Goal: Transaction & Acquisition: Purchase product/service

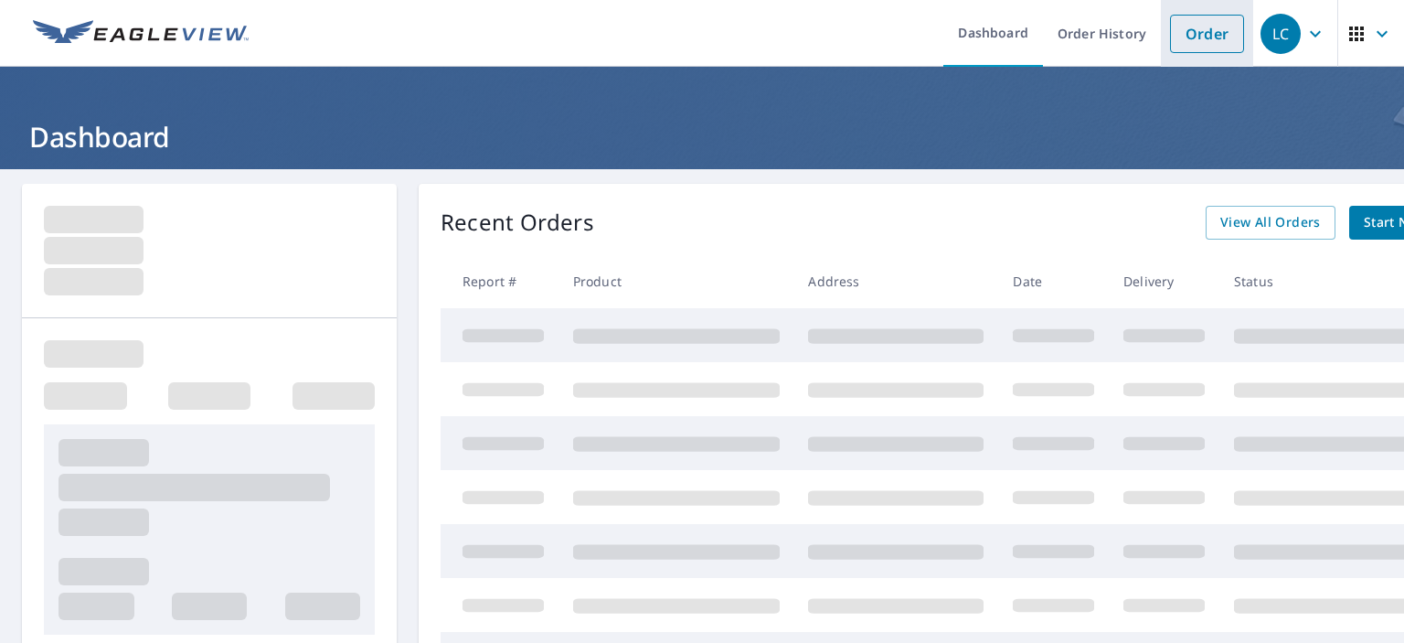
click at [1187, 23] on link "Order" at bounding box center [1207, 34] width 74 height 38
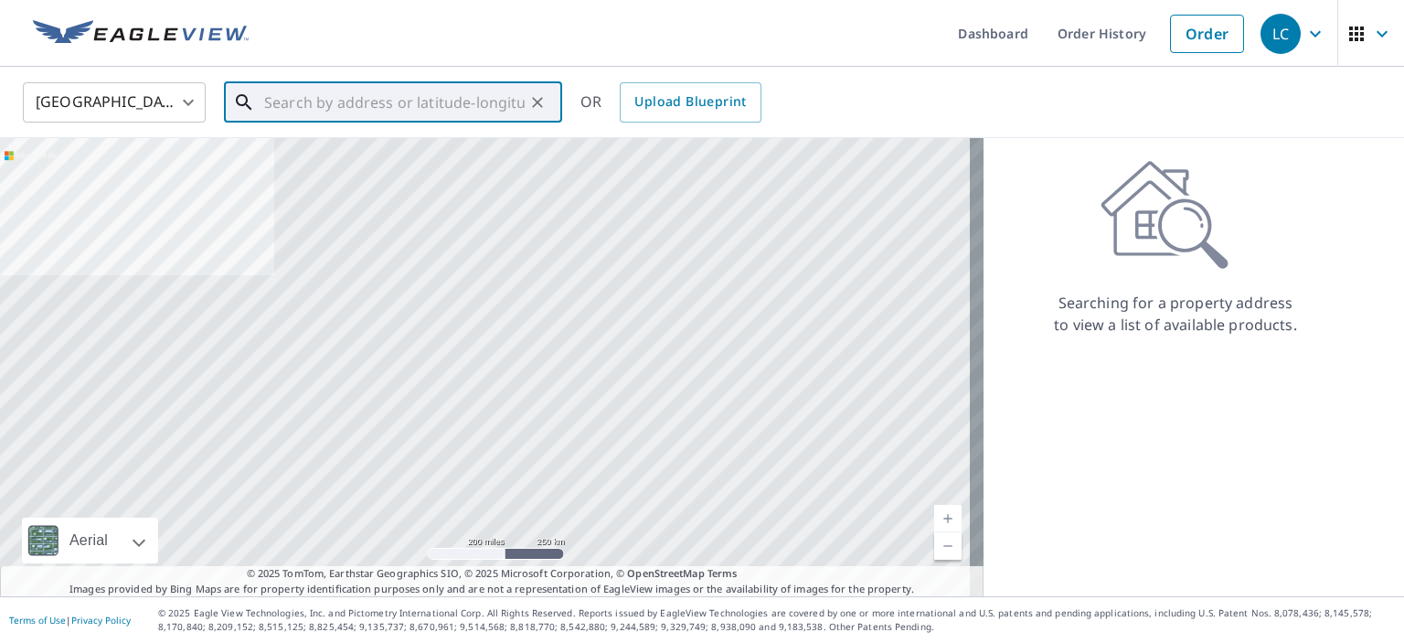
click at [400, 101] on input "text" at bounding box center [394, 102] width 260 height 51
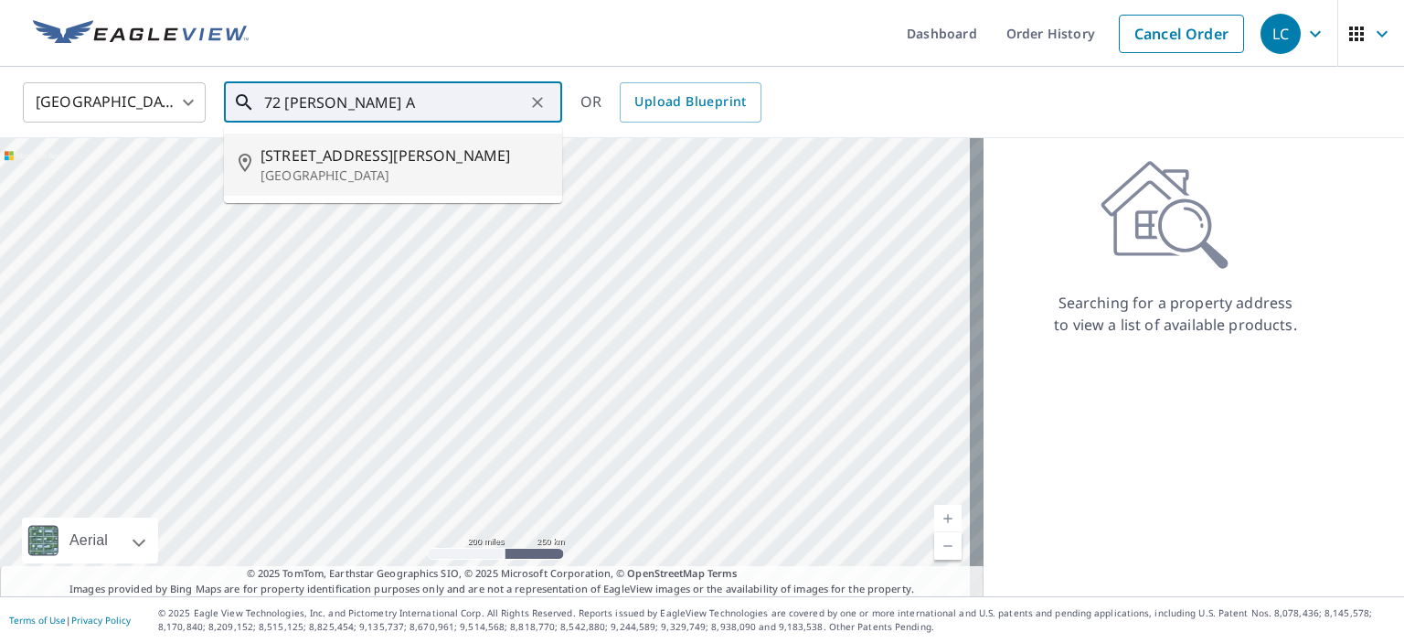
click at [347, 166] on p "[GEOGRAPHIC_DATA]" at bounding box center [403, 175] width 287 height 18
type input "[STREET_ADDRESS][PERSON_NAME]"
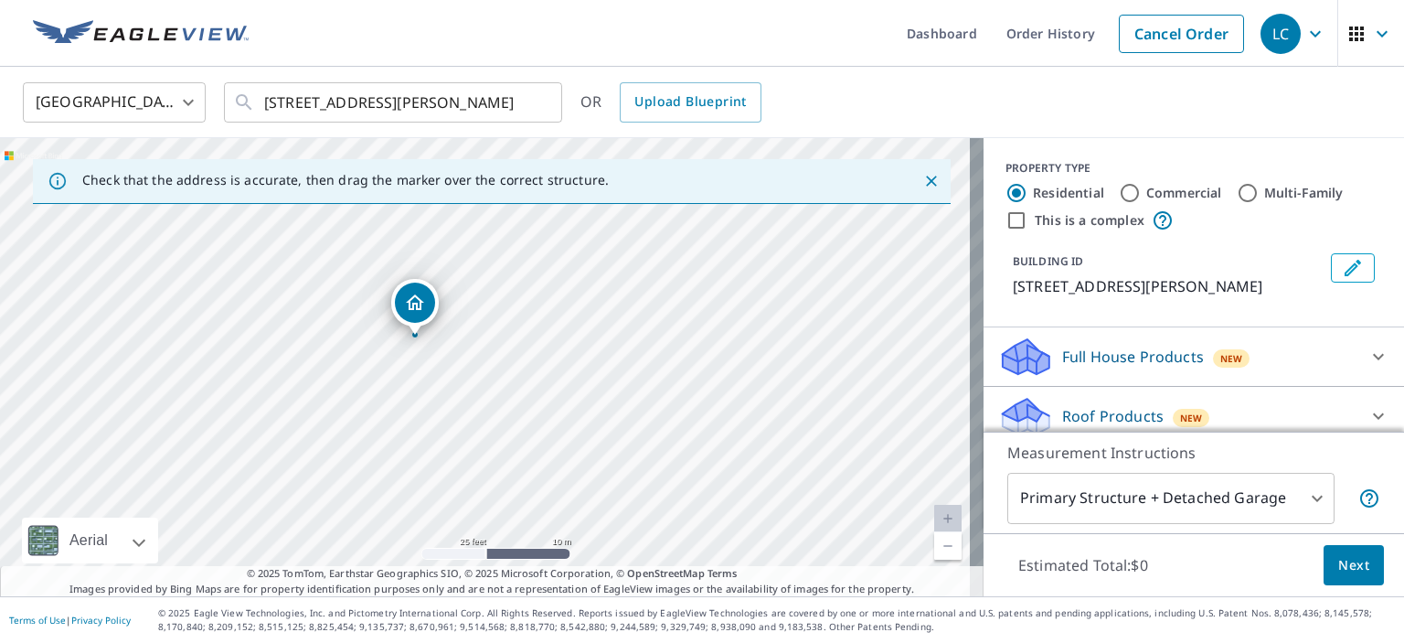
drag, startPoint x: 232, startPoint y: 347, endPoint x: 561, endPoint y: 420, distance: 336.9
click at [561, 420] on div "[STREET_ADDRESS][PERSON_NAME]" at bounding box center [491, 367] width 983 height 458
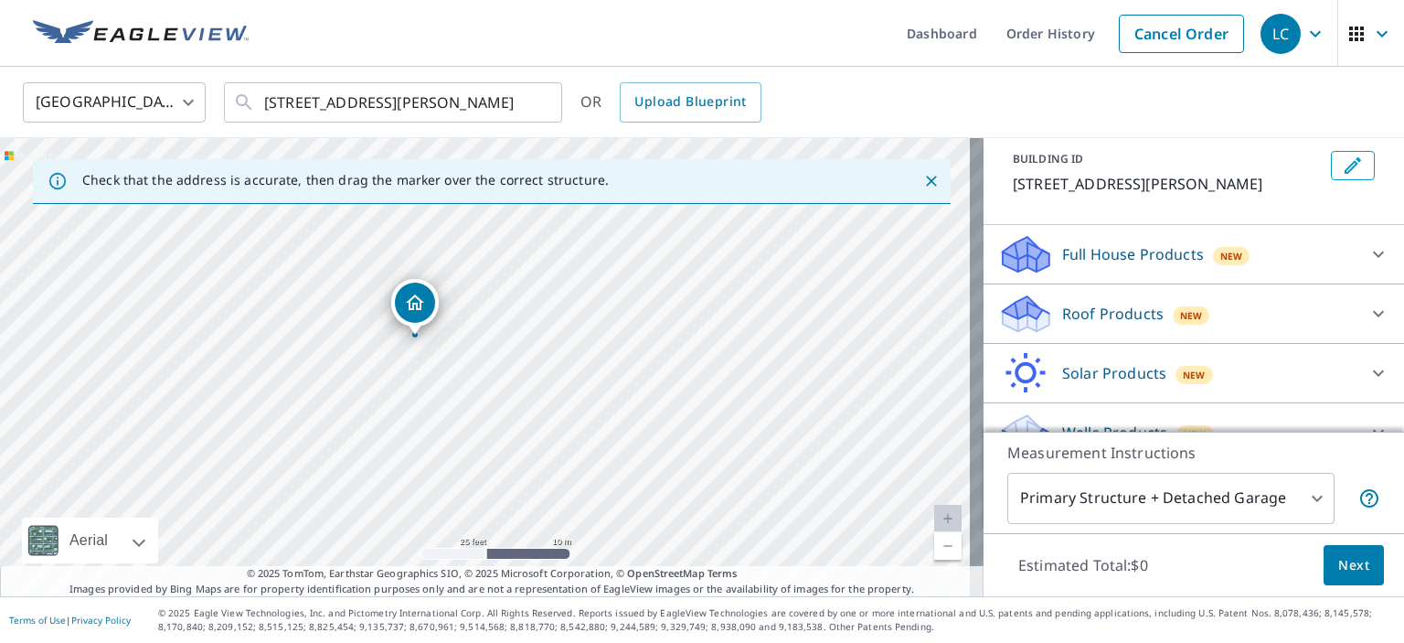
scroll to position [122, 0]
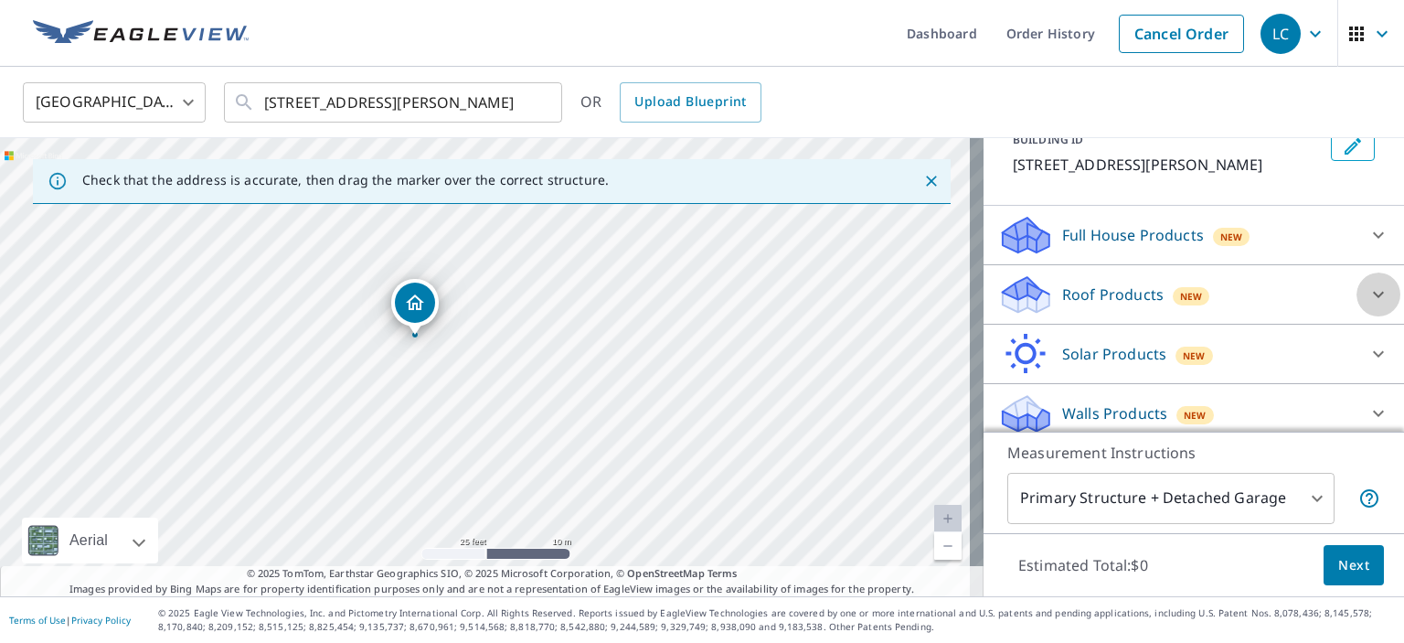
click at [1367, 294] on icon at bounding box center [1378, 294] width 22 height 22
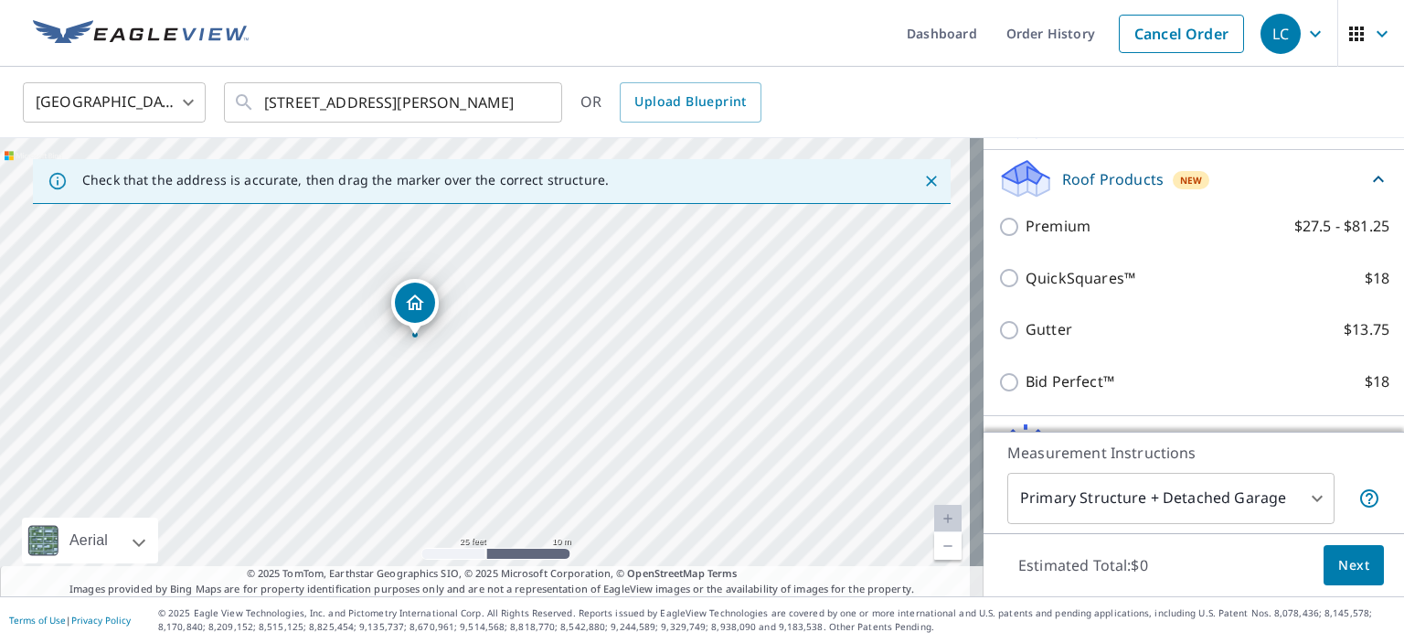
scroll to position [243, 0]
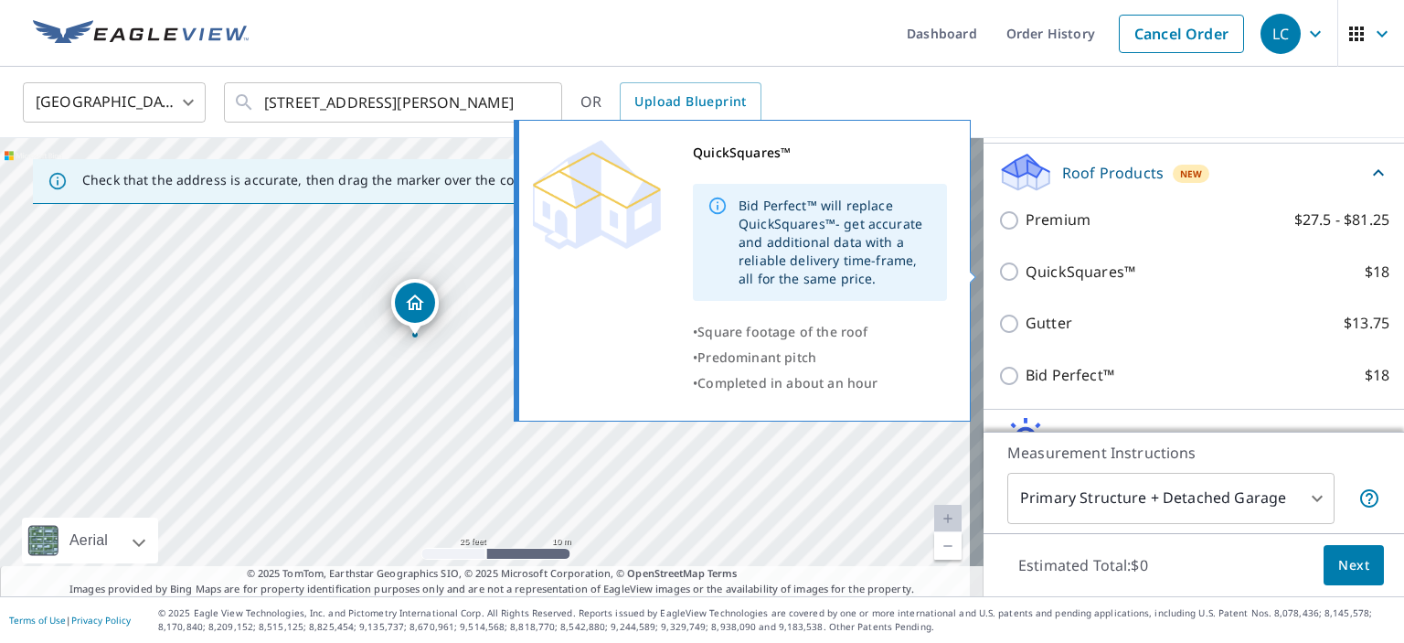
click at [998, 270] on input "QuickSquares™ $18" at bounding box center [1011, 271] width 27 height 22
checkbox input "true"
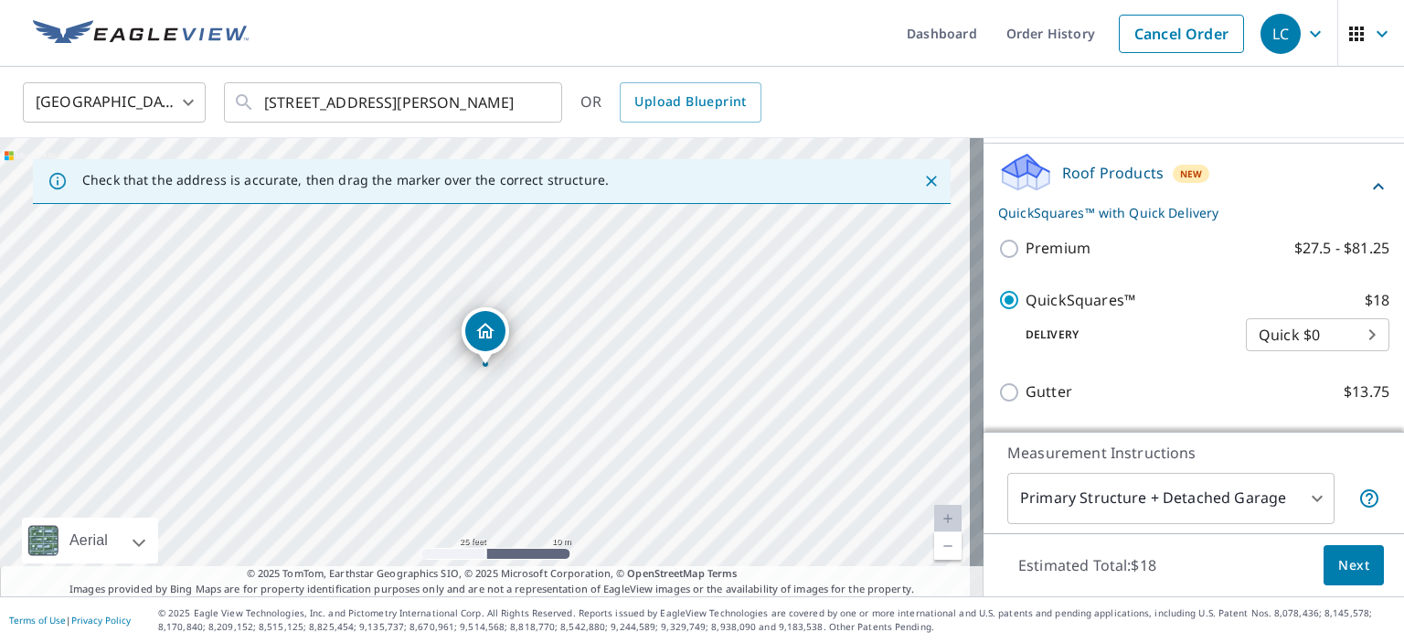
click at [1343, 569] on span "Next" at bounding box center [1353, 565] width 31 height 23
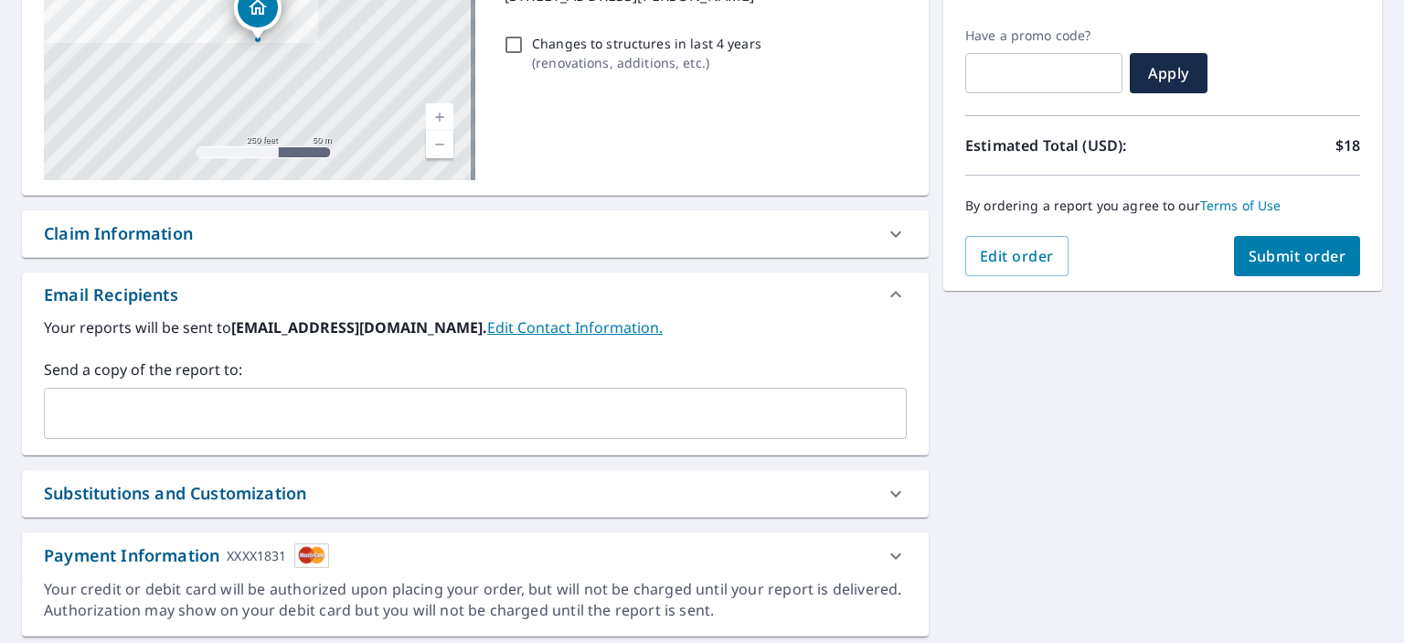
scroll to position [304, 0]
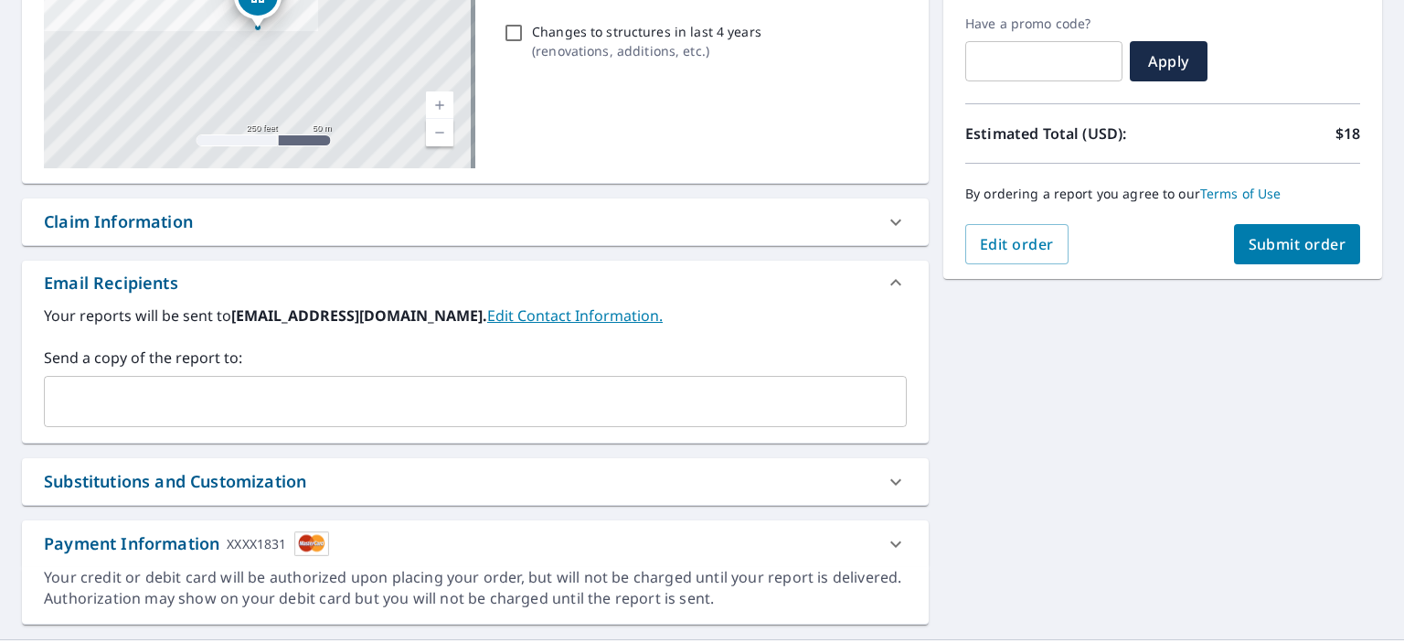
click at [146, 385] on input "text" at bounding box center [461, 401] width 819 height 35
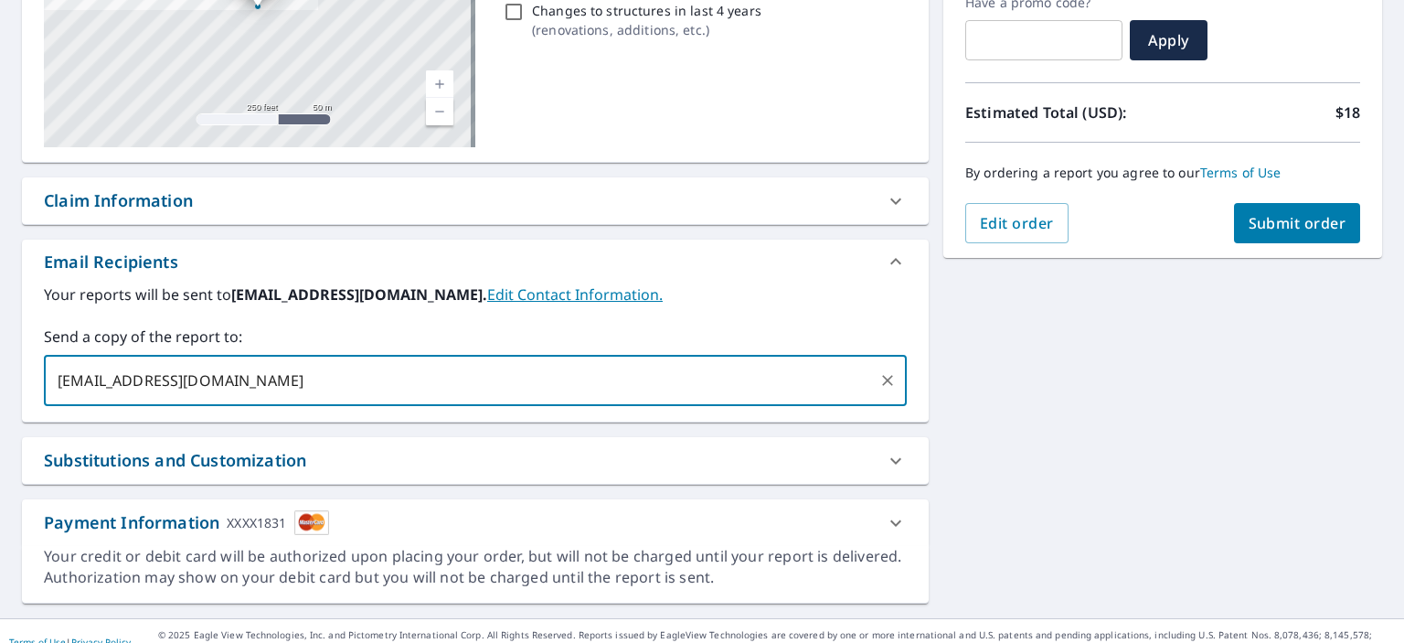
scroll to position [335, 0]
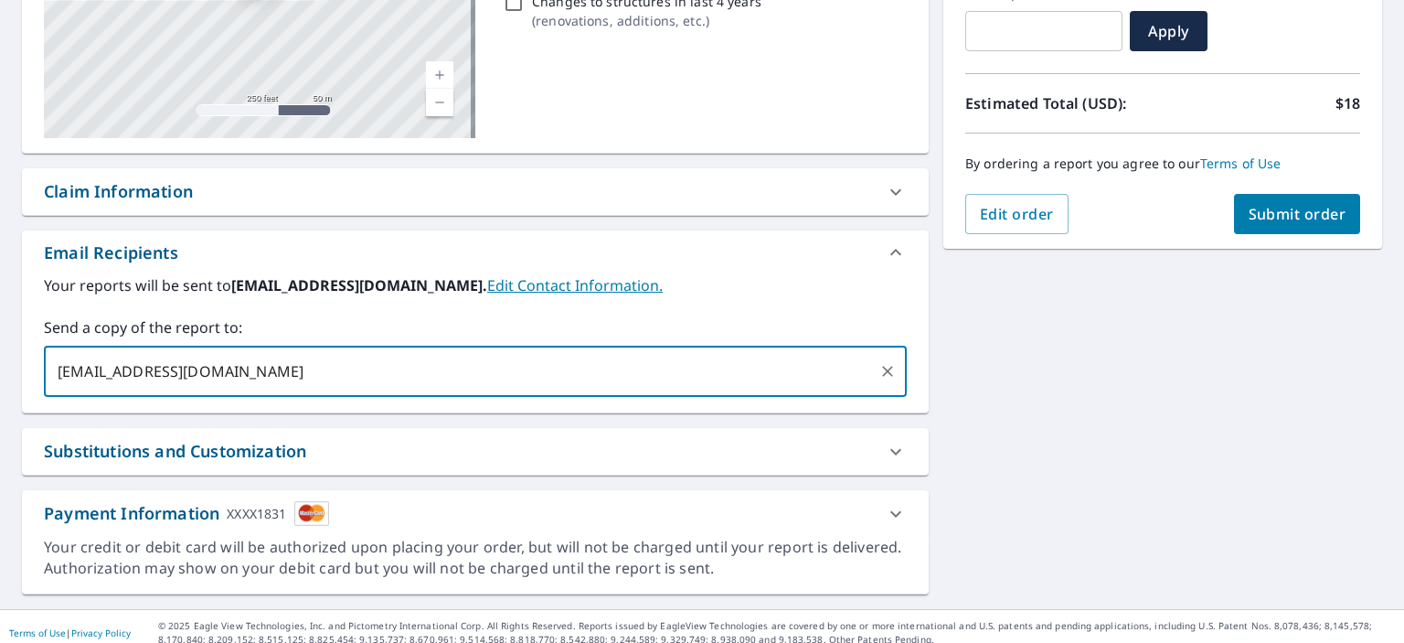
type input "[EMAIL_ADDRESS][DOMAIN_NAME]"
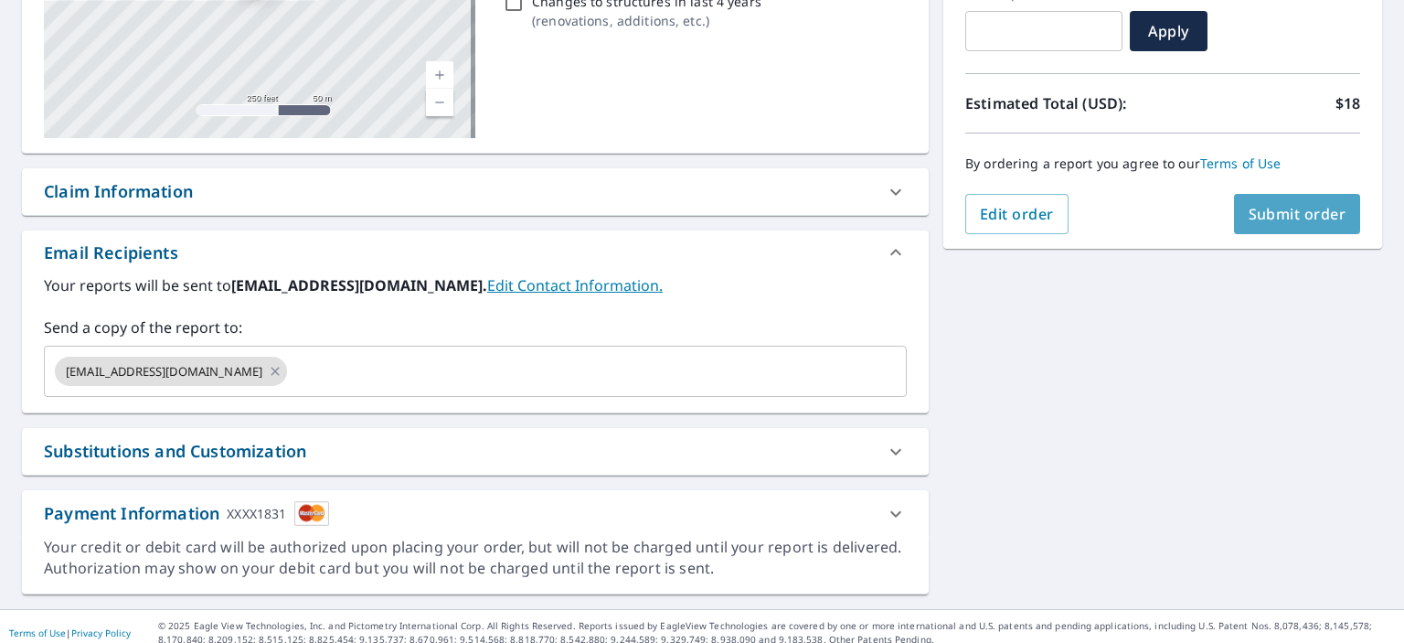
click at [1264, 214] on span "Submit order" at bounding box center [1298, 214] width 98 height 20
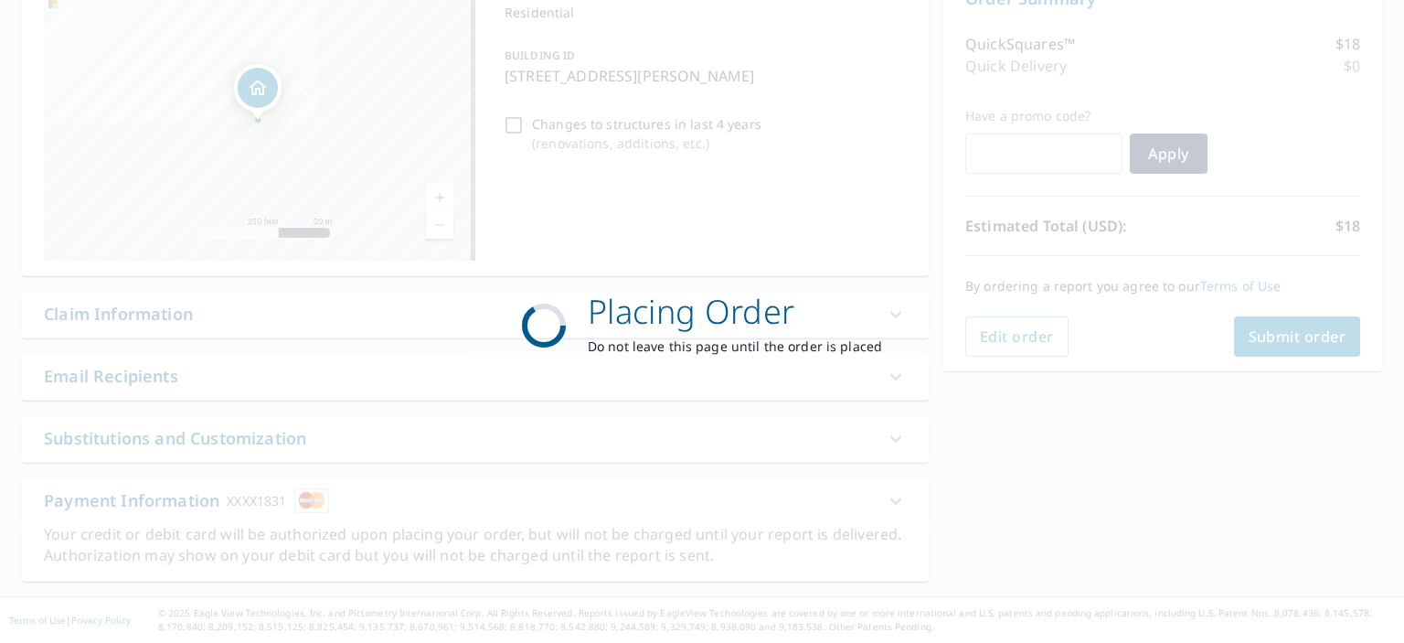
scroll to position [210, 0]
